Goal: Navigation & Orientation: Find specific page/section

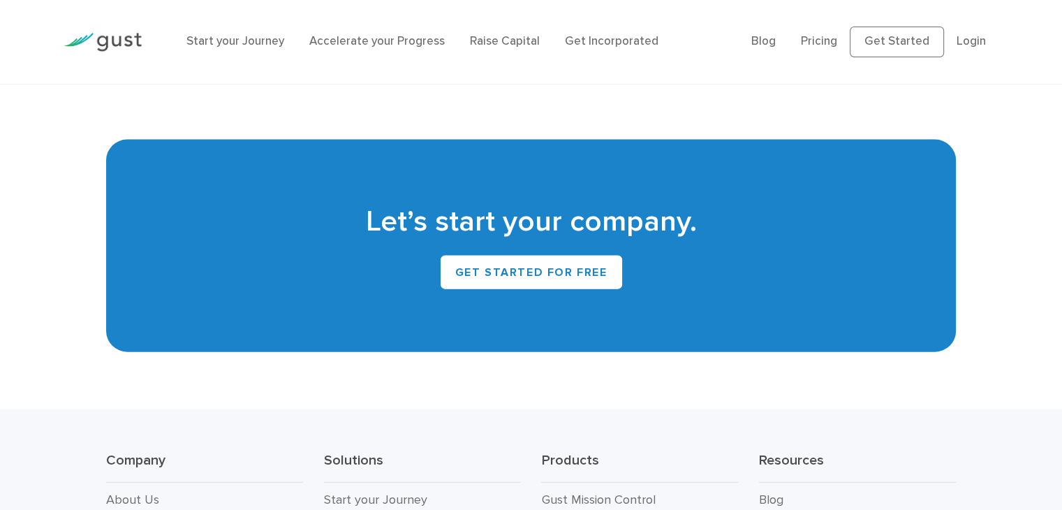
scroll to position [3228, 0]
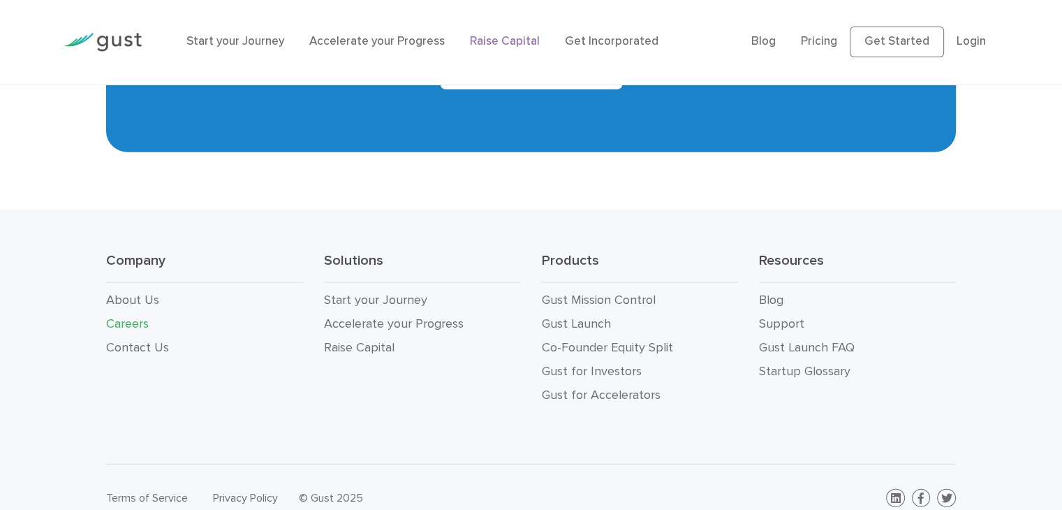
click at [518, 37] on link "Raise Capital" at bounding box center [505, 41] width 70 height 14
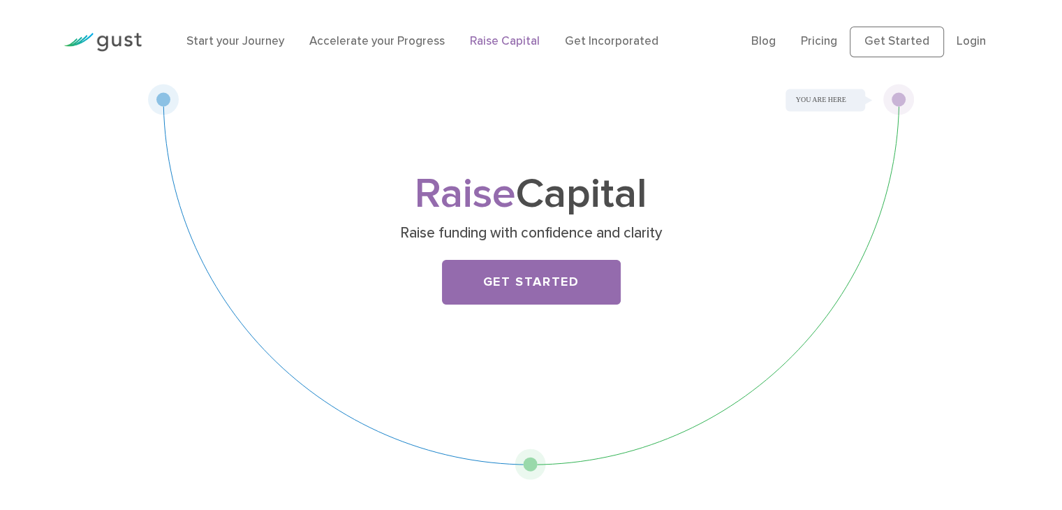
scroll to position [61, 0]
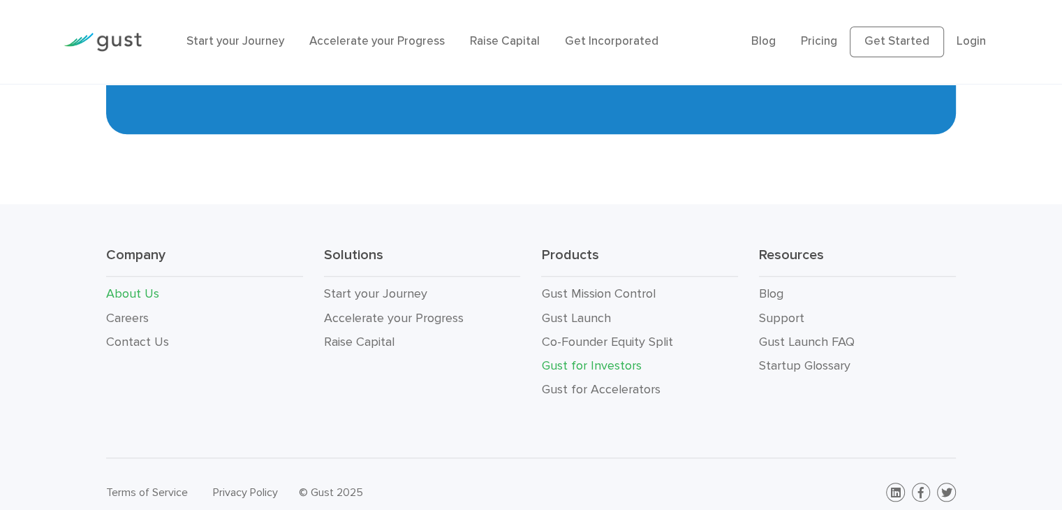
scroll to position [1469, 0]
